Goal: Information Seeking & Learning: Learn about a topic

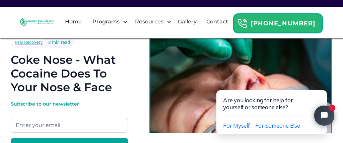
scroll to position [47, 0]
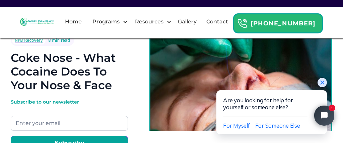
click at [321, 86] on button "Close chat widget" at bounding box center [322, 82] width 9 height 9
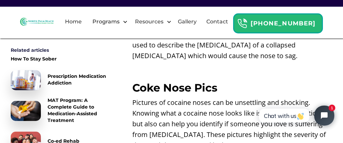
scroll to position [1471, 0]
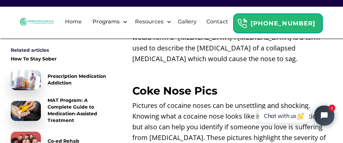
click at [180, 84] on strong "Coke Nose Pics" at bounding box center [174, 90] width 85 height 13
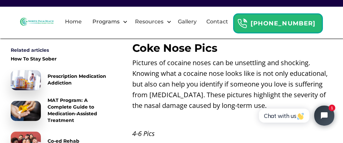
scroll to position [1515, 0]
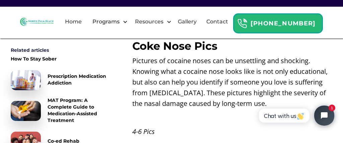
click at [134, 127] on em "4-6 Pics" at bounding box center [143, 131] width 22 height 9
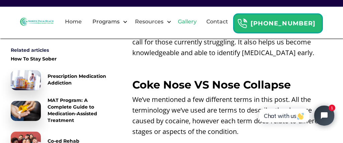
scroll to position [1711, 0]
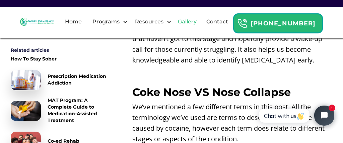
click at [201, 29] on link "Gallery" at bounding box center [187, 21] width 27 height 21
